Goal: Information Seeking & Learning: Find specific page/section

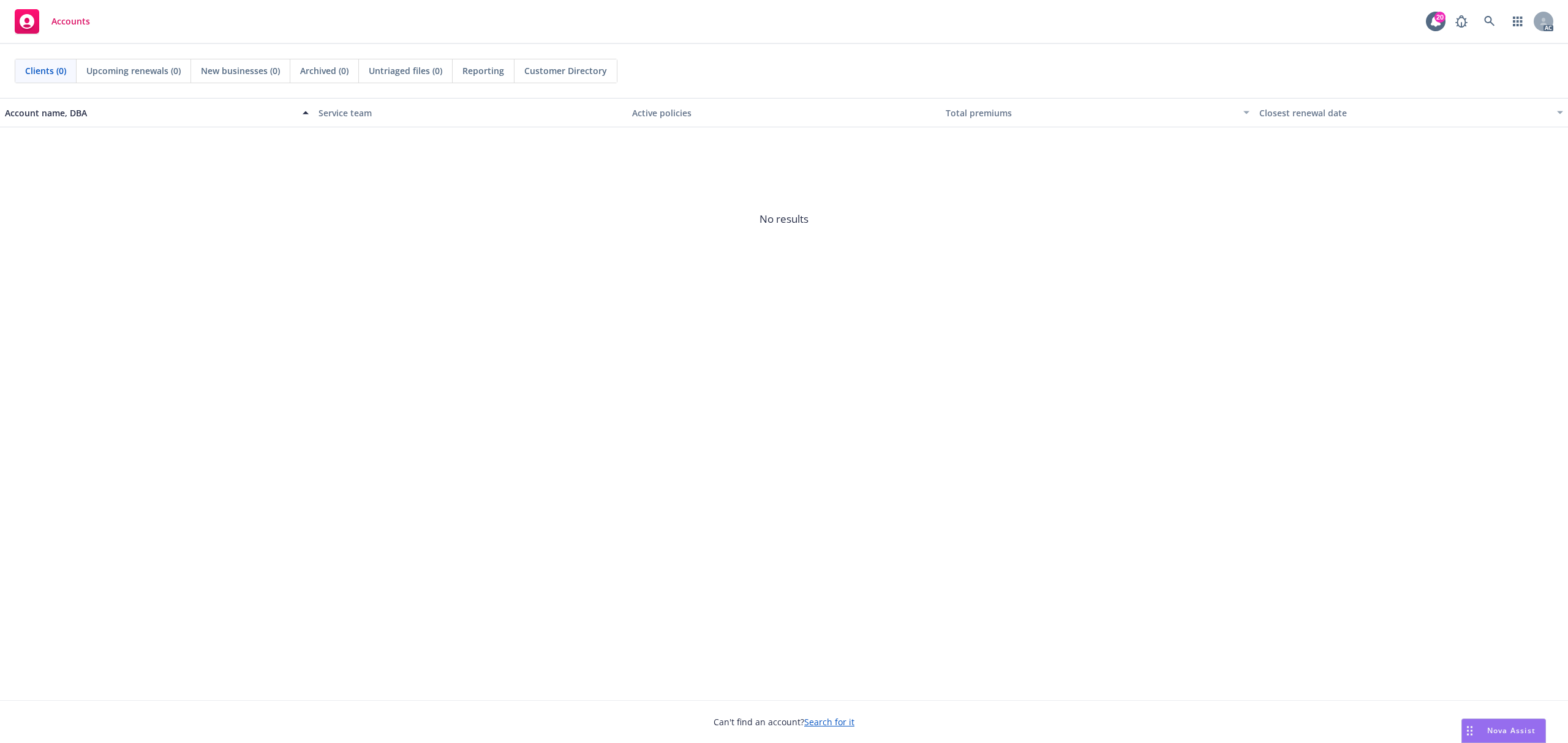
click at [1277, 564] on div "Account name, DBA Service team Active policies Total premiums Closest renewal d…" at bounding box center [784, 399] width 1568 height 602
click at [1485, 25] on icon at bounding box center [1489, 22] width 11 height 11
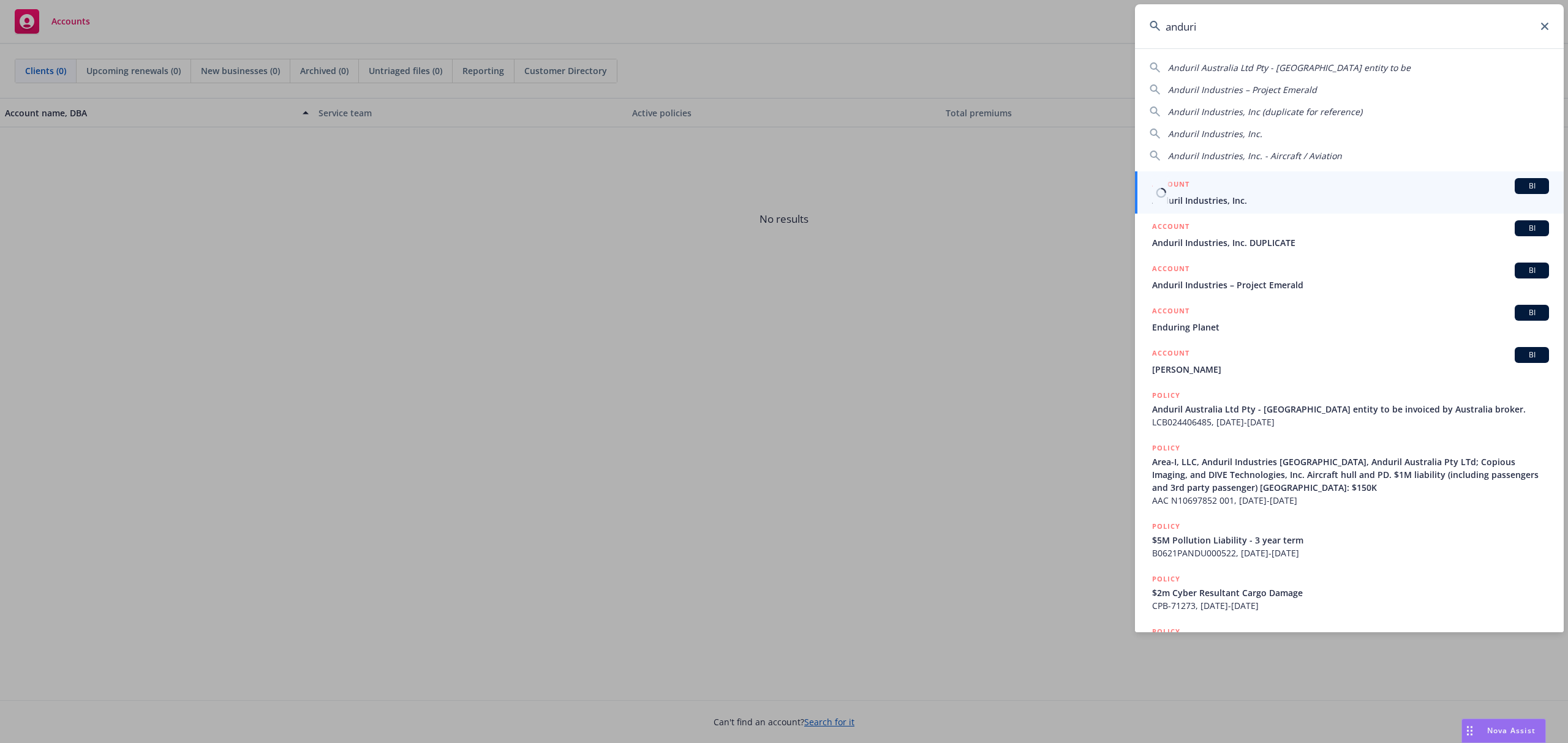
type input "anduri"
click at [1318, 195] on span "Anduril Industries, Inc." at bounding box center [1350, 200] width 397 height 13
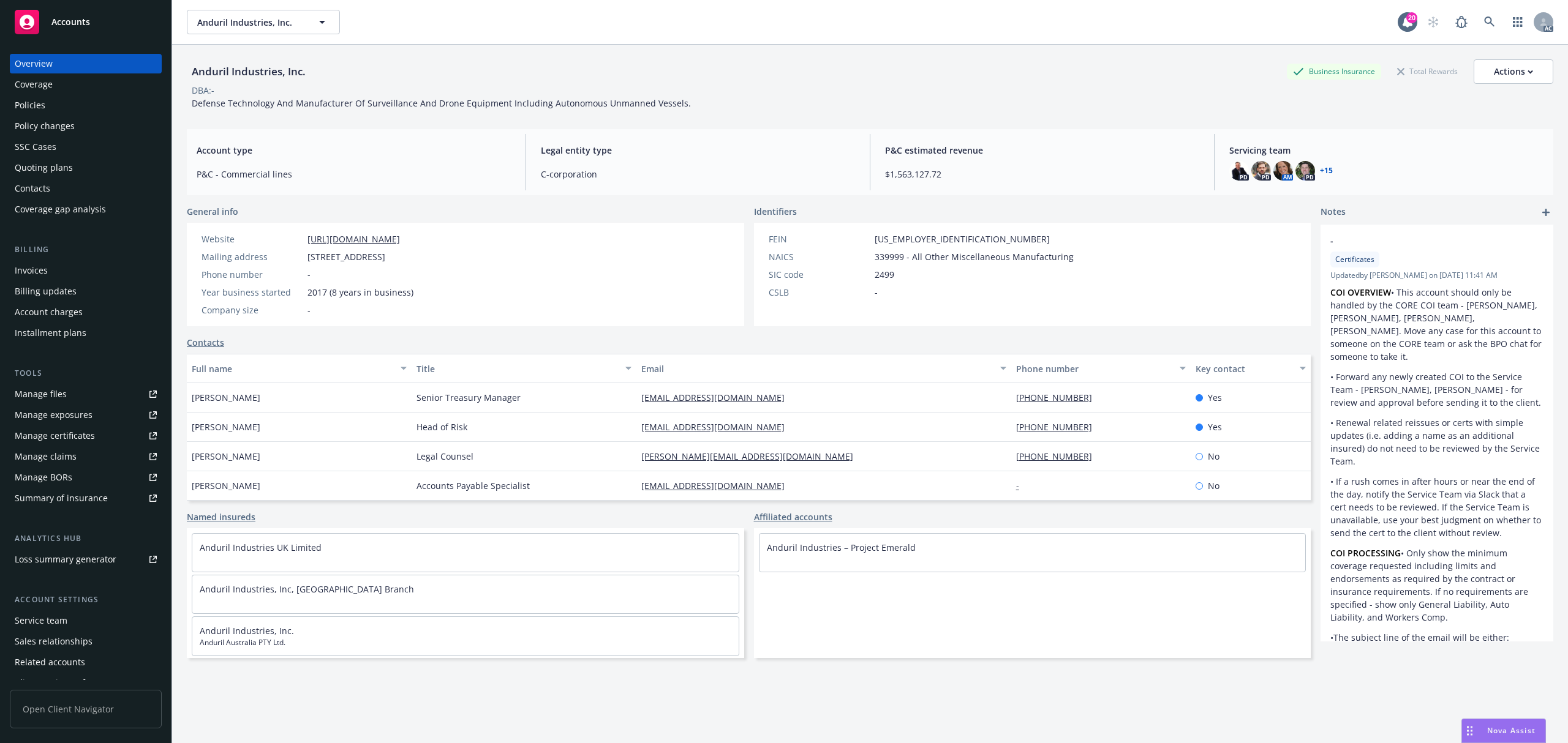
click at [90, 101] on div "Policies" at bounding box center [86, 105] width 142 height 19
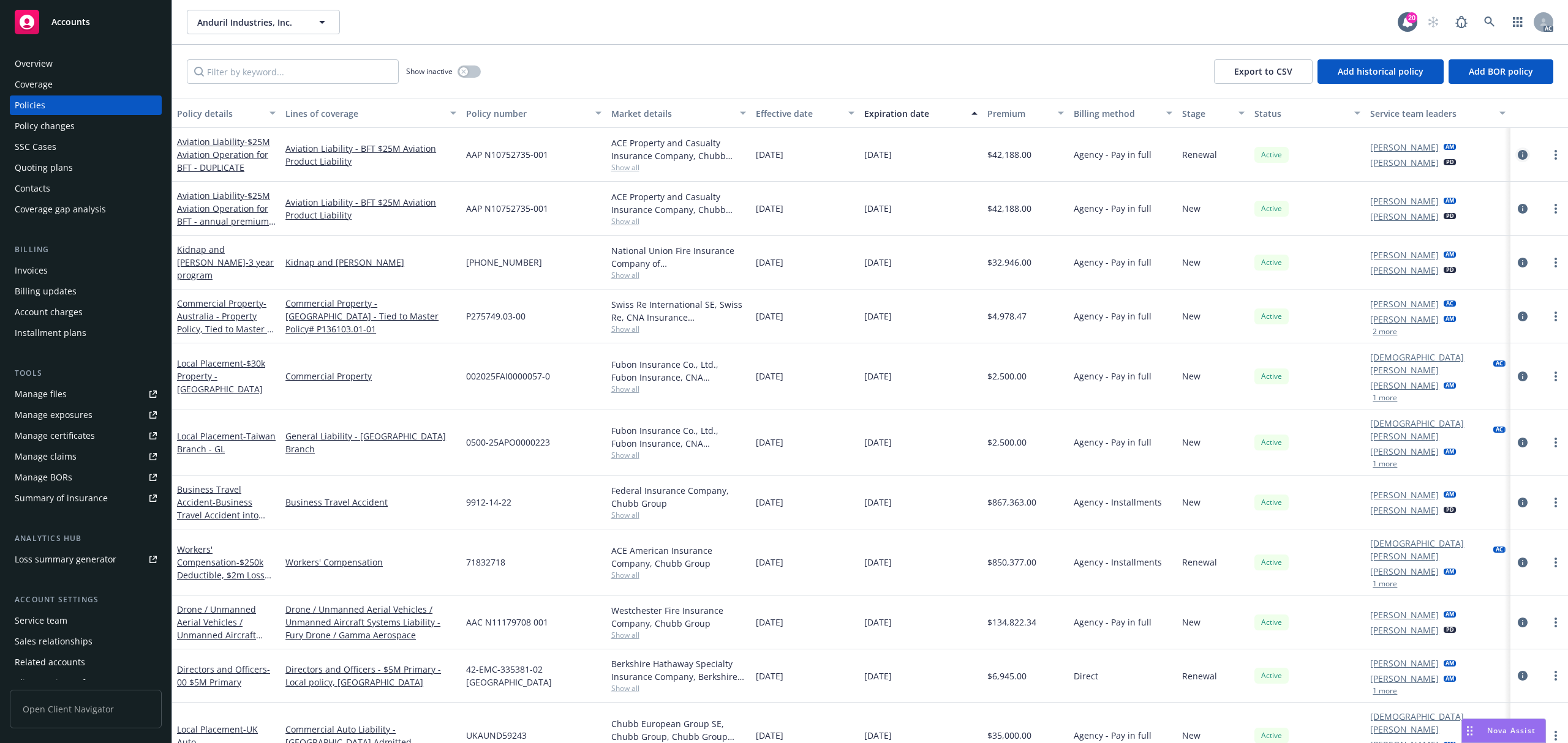
click at [1518, 155] on icon "circleInformation" at bounding box center [1522, 155] width 10 height 10
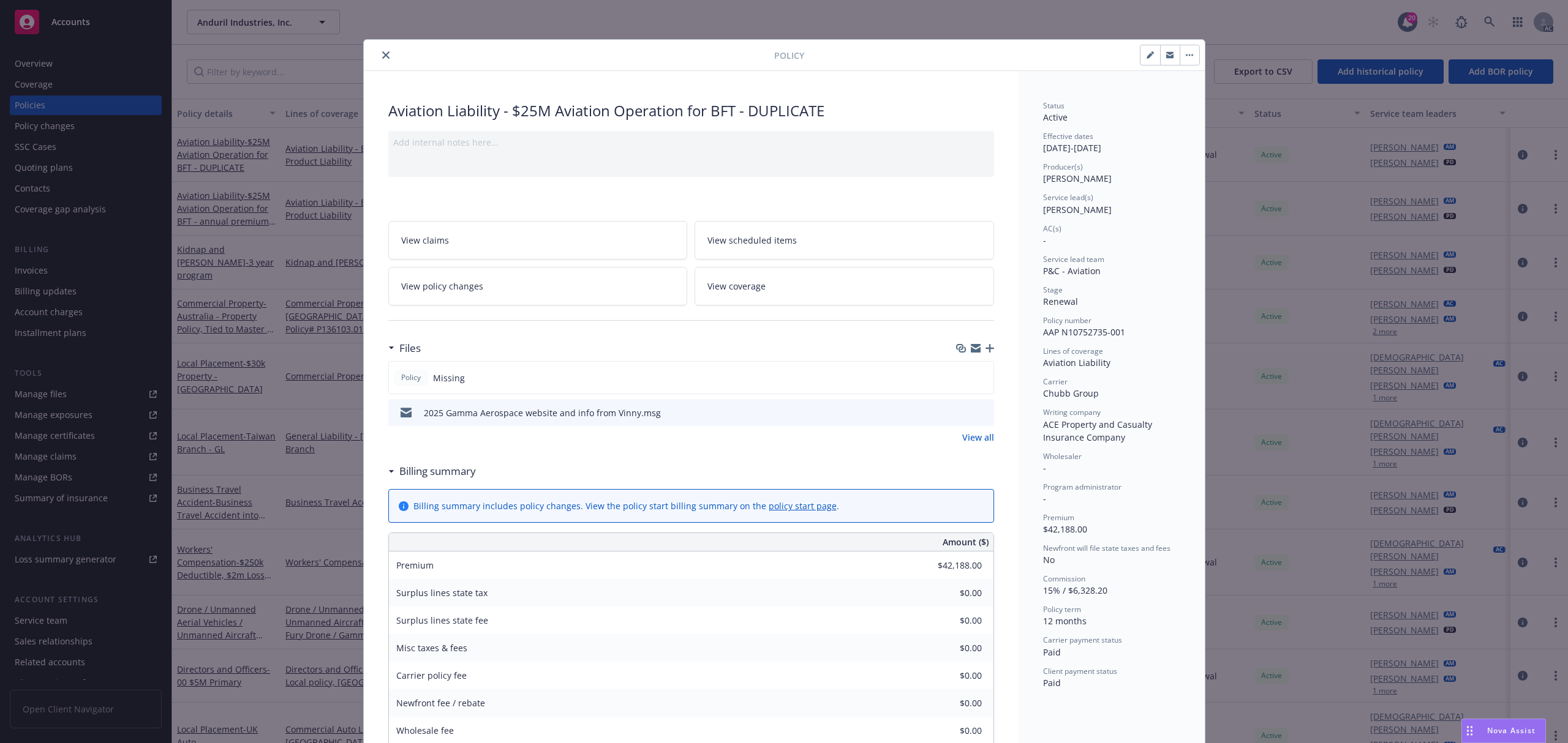
click at [382, 57] on icon "close" at bounding box center [386, 56] width 8 height 8
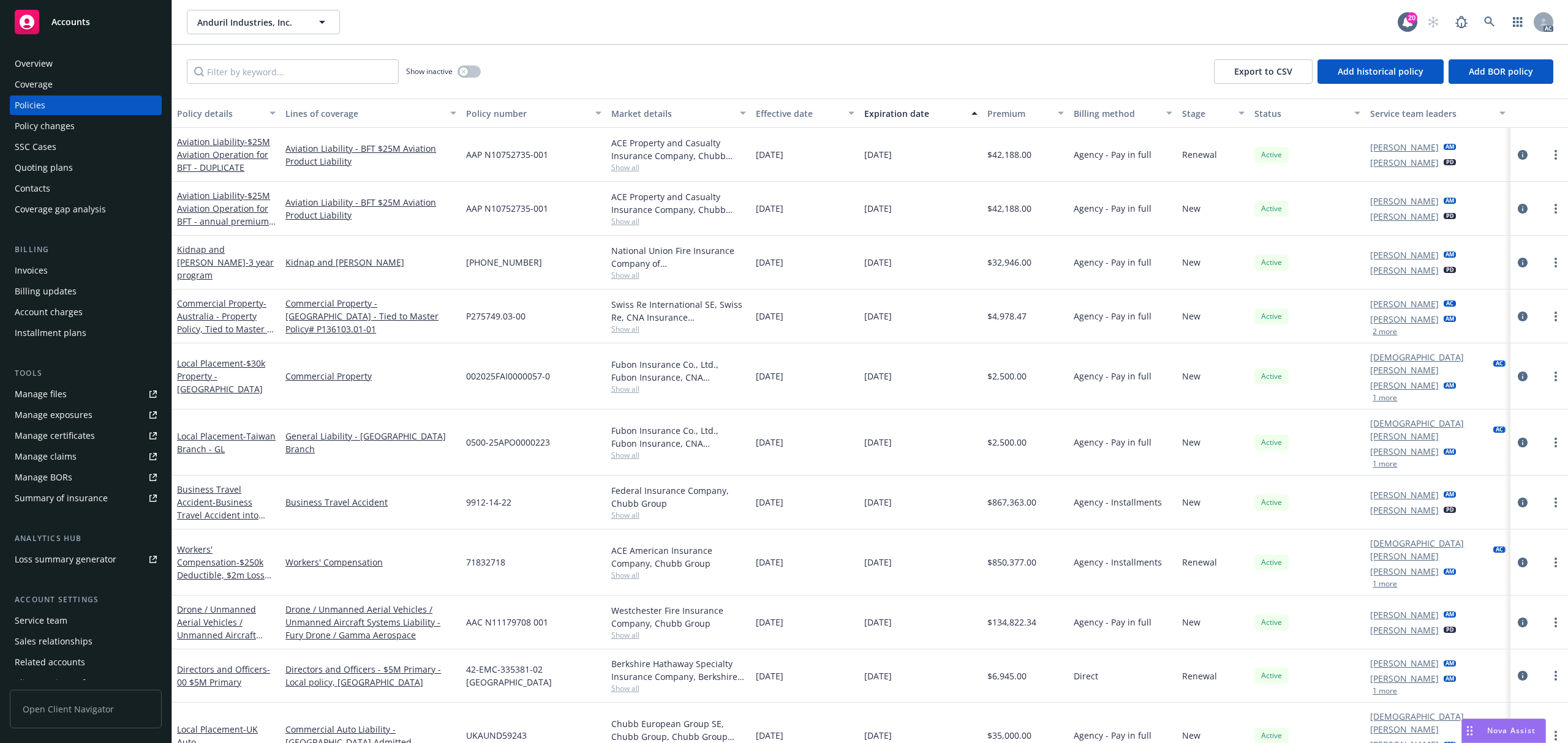
click at [73, 309] on div "Account charges" at bounding box center [49, 312] width 68 height 19
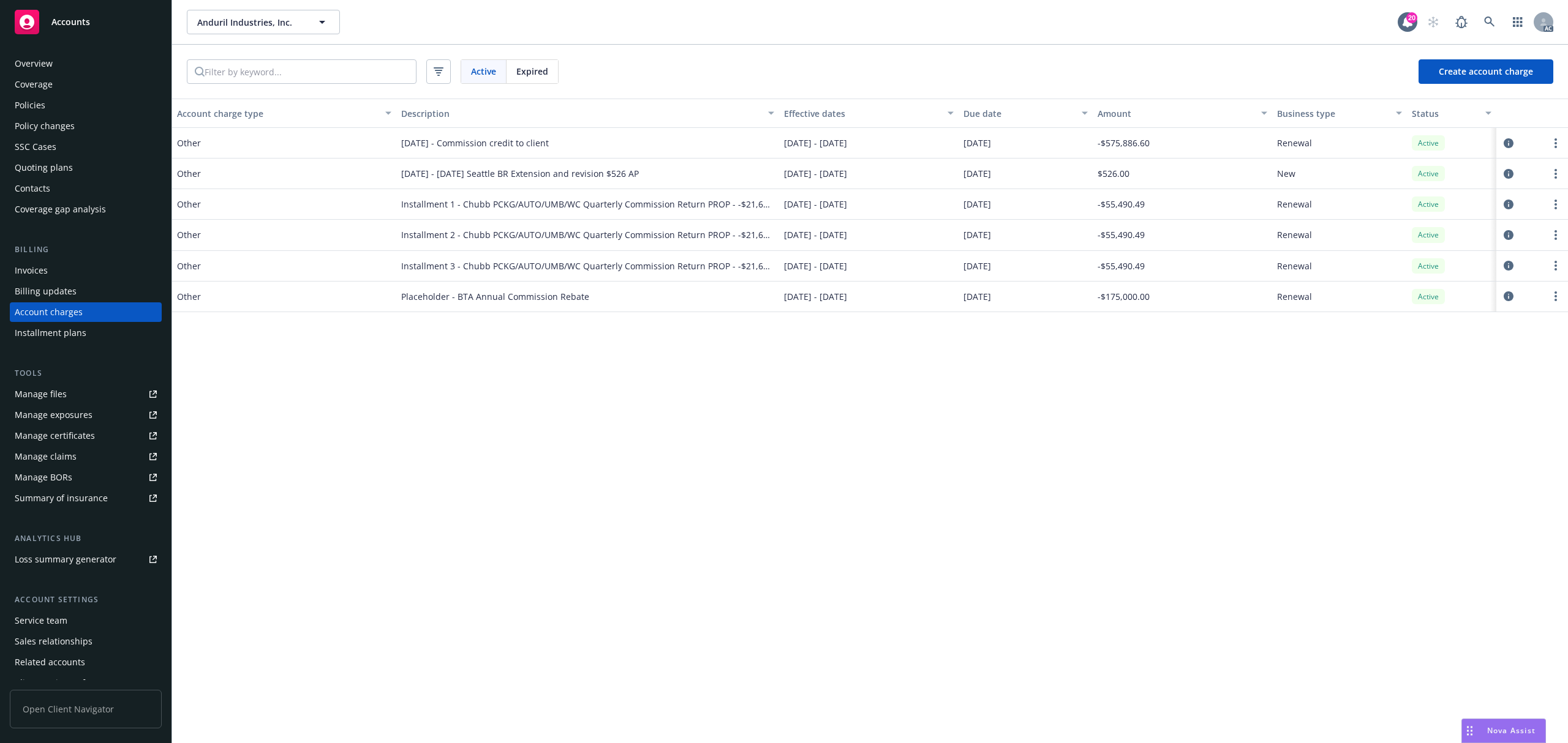
drag, startPoint x: 555, startPoint y: 135, endPoint x: 534, endPoint y: 138, distance: 21.2
click at [534, 138] on div "[DATE] - Commission credit to client" at bounding box center [587, 144] width 383 height 31
click at [493, 141] on span "[DATE] - Commission credit to client" at bounding box center [475, 143] width 148 height 13
drag, startPoint x: 495, startPoint y: 141, endPoint x: 1093, endPoint y: 141, distance: 598.0
click at [1093, 141] on div "Other [DATE] - Commission credit to client [DATE] - [DATE] [DATE] -$575,886.60 …" at bounding box center [870, 144] width 1396 height 31
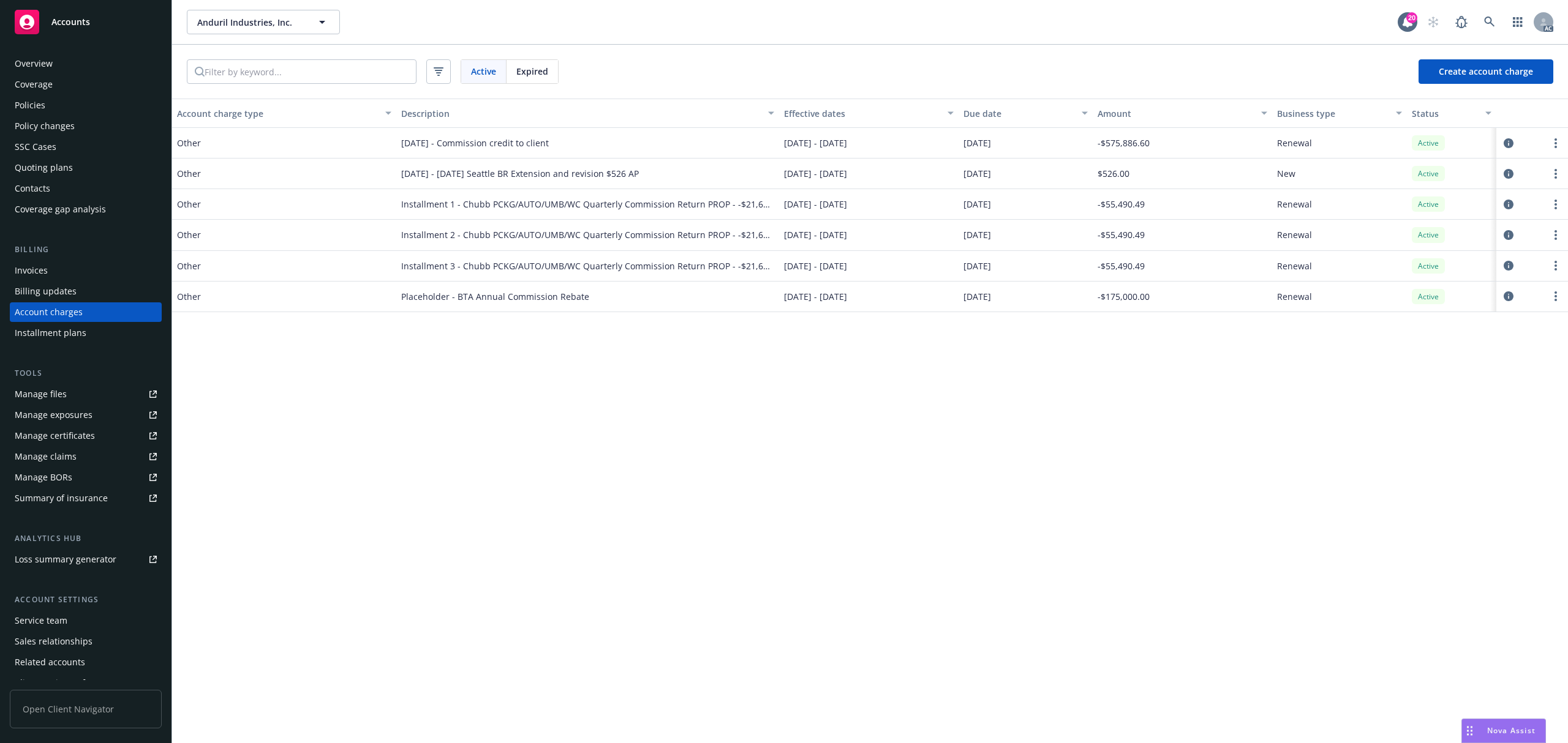
click at [1105, 148] on span "-$575,886.60" at bounding box center [1123, 143] width 52 height 13
click at [545, 499] on div "Account charge type Description Effective dates Due date Amount Business type S…" at bounding box center [870, 421] width 1396 height 645
drag, startPoint x: 751, startPoint y: 516, endPoint x: 742, endPoint y: 510, distance: 10.8
click at [751, 516] on div "Account charge type Description Effective dates Due date Amount Business type S…" at bounding box center [870, 421] width 1396 height 645
